Goal: Information Seeking & Learning: Learn about a topic

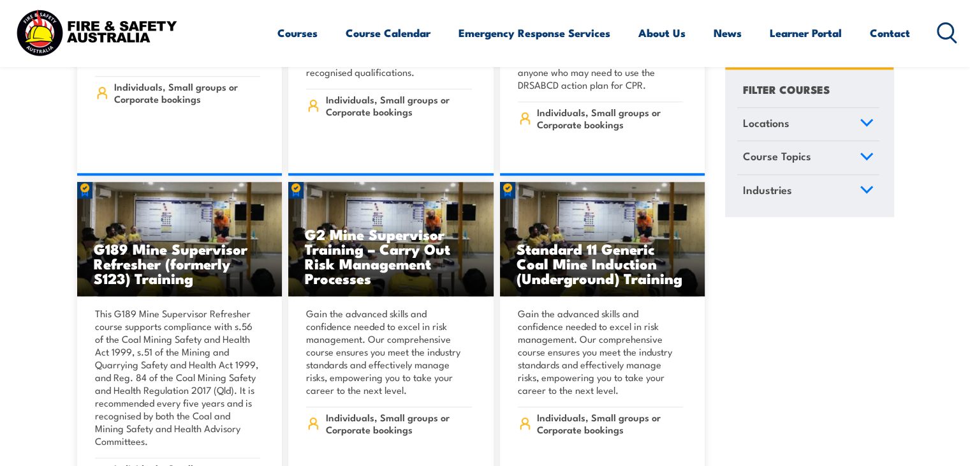
scroll to position [1148, 0]
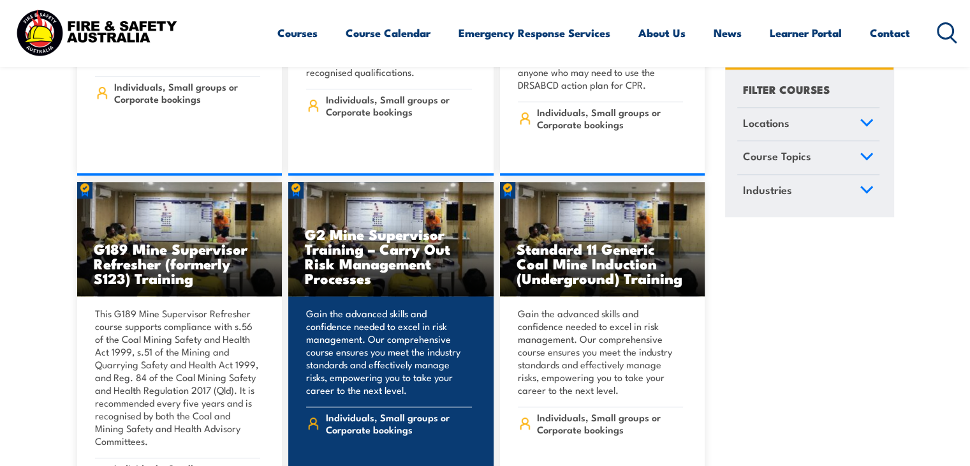
click at [391, 296] on div "Gain the advanced skills and confidence needed to excel in risk management. Our…" at bounding box center [390, 388] width 205 height 184
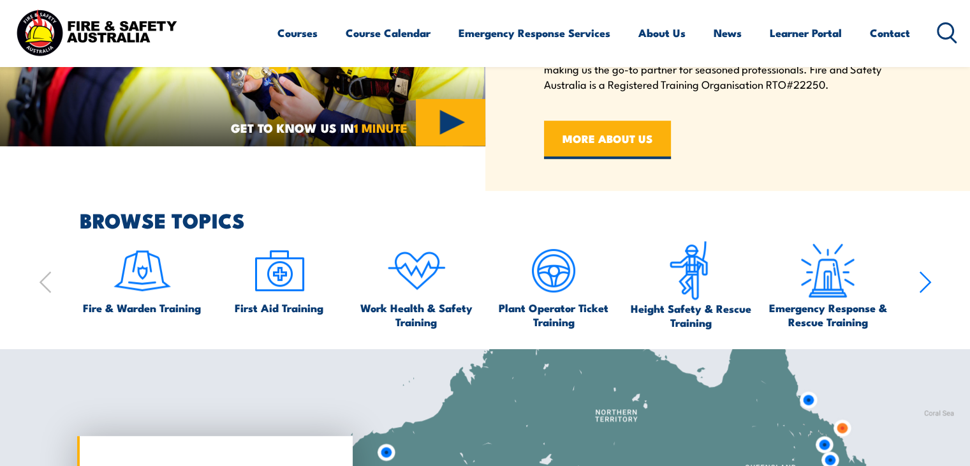
scroll to position [696, 0]
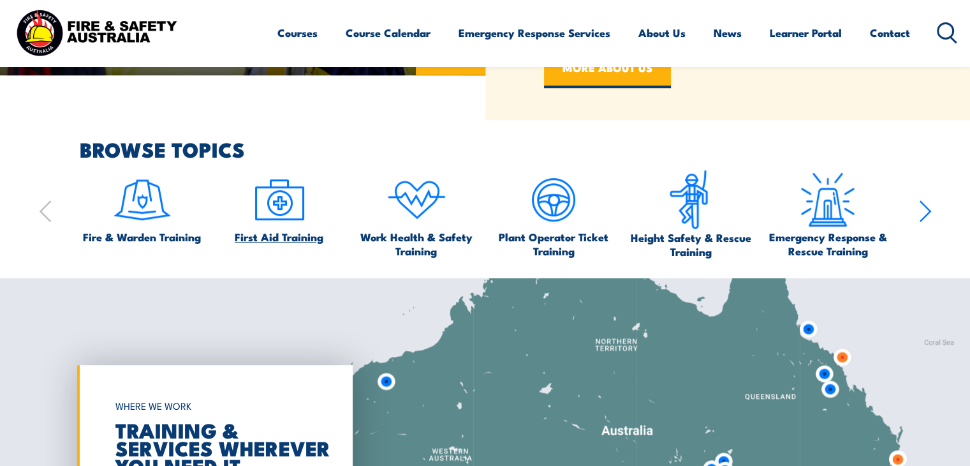
click at [280, 212] on img at bounding box center [279, 200] width 60 height 60
